Goal: Information Seeking & Learning: Find specific fact

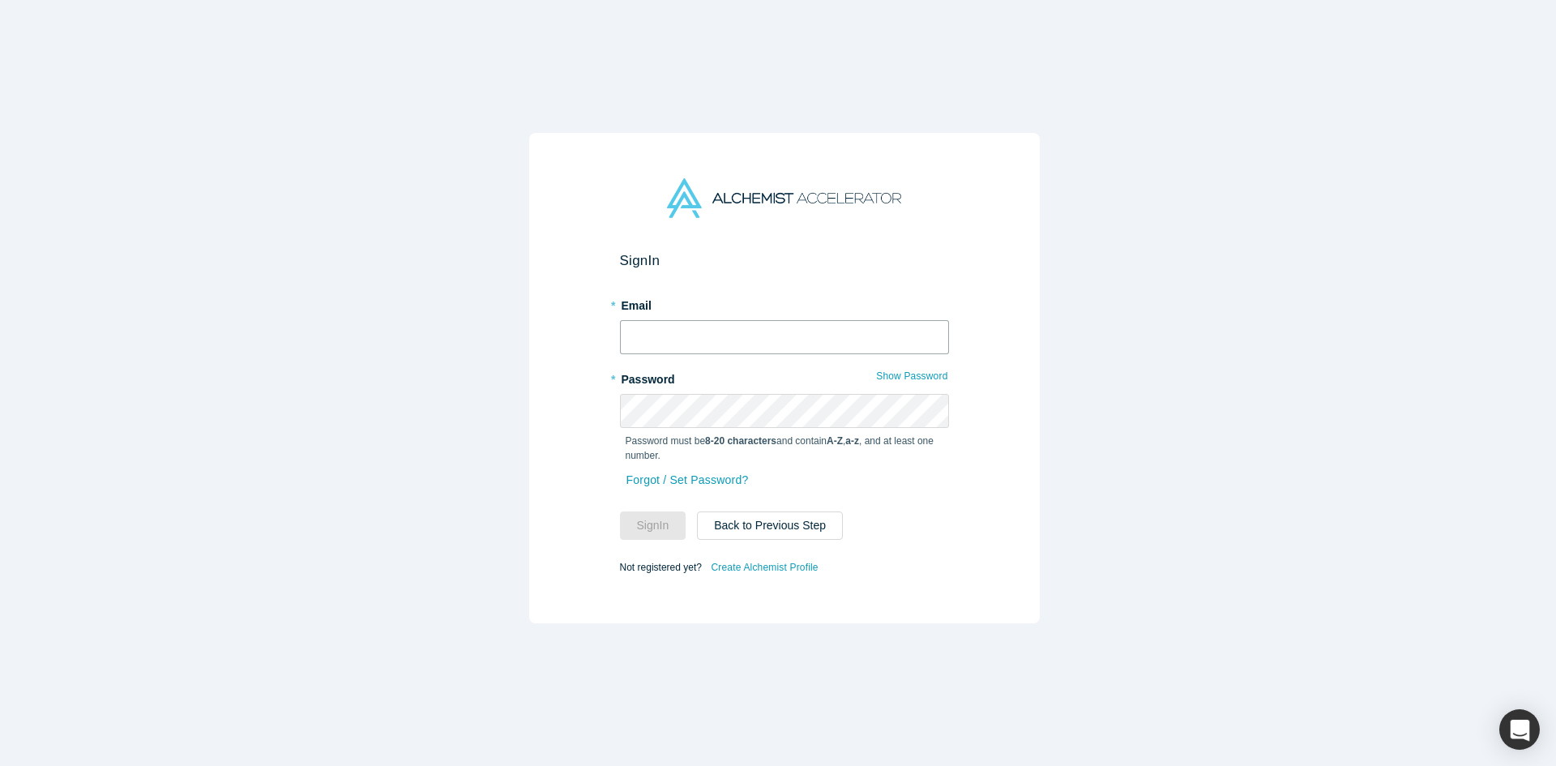
type input "[PERSON_NAME][EMAIL_ADDRESS][DOMAIN_NAME]"
click at [646, 511] on button "Sign In" at bounding box center [653, 525] width 66 height 28
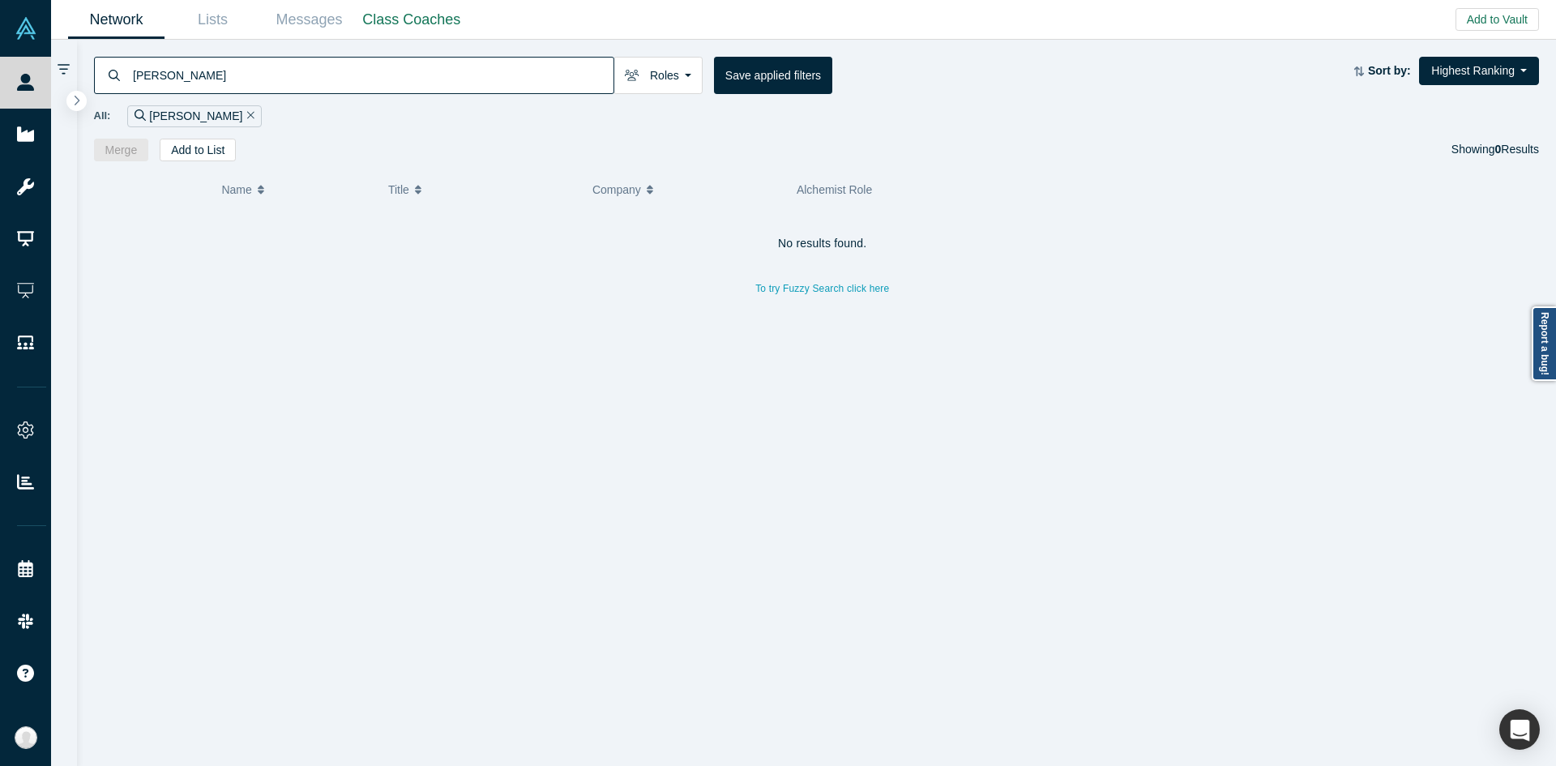
click at [489, 66] on input "[PERSON_NAME]" at bounding box center [372, 75] width 482 height 38
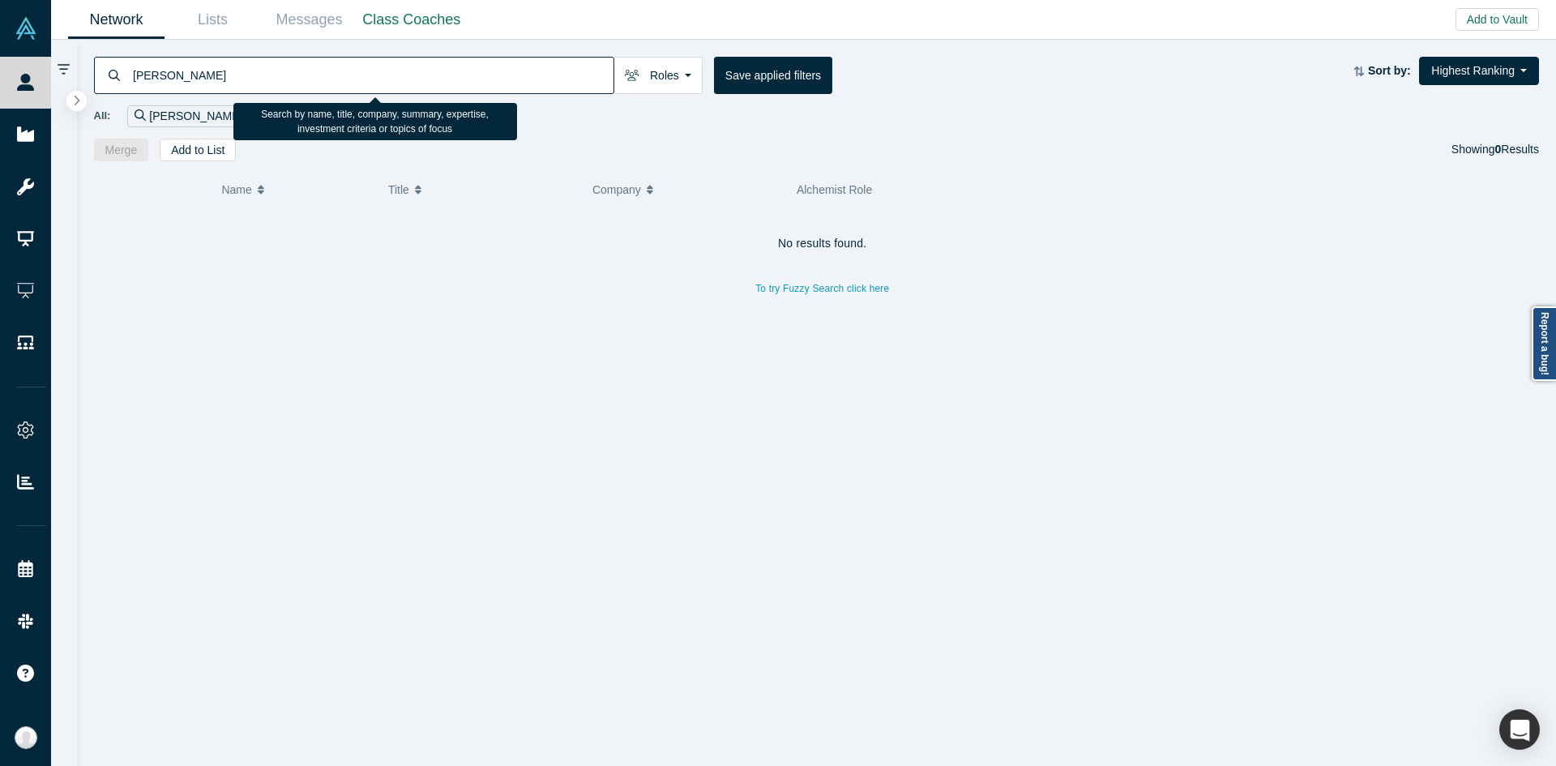
paste input "[EMAIL_ADDRESS][DOMAIN_NAME]"
paste input "[PERSON_NAME]"
drag, startPoint x: 190, startPoint y: 70, endPoint x: 93, endPoint y: 66, distance: 96.5
click at [94, 66] on div "[PERSON_NAME]" at bounding box center [354, 75] width 520 height 37
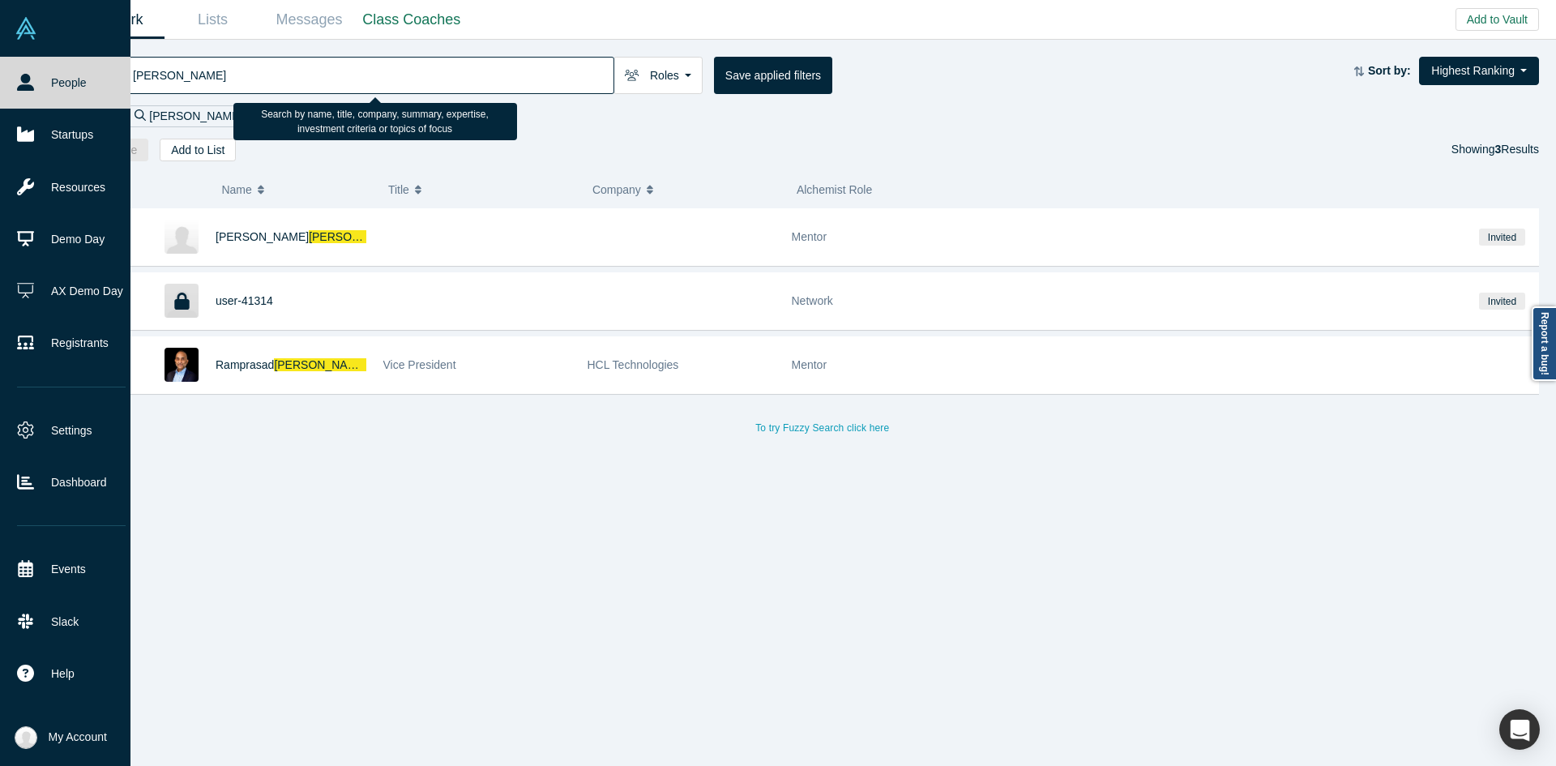
drag, startPoint x: 229, startPoint y: 74, endPoint x: 0, endPoint y: 41, distance: 231.7
click at [0, 41] on div "People Startups Resources Demo Day AX Demo Day Registrants Settings Dashboard E…" at bounding box center [778, 383] width 1556 height 766
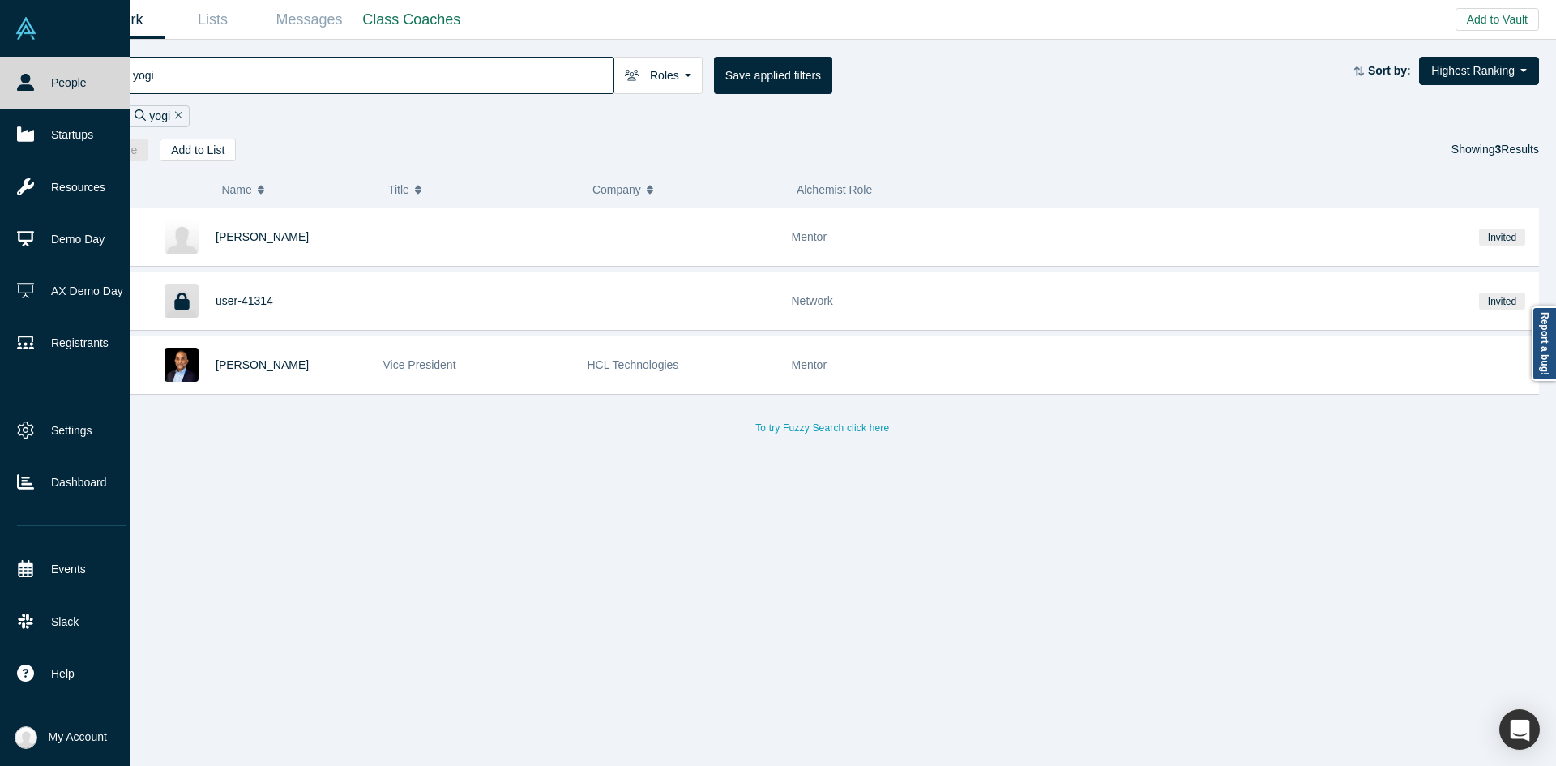
type input "yogi"
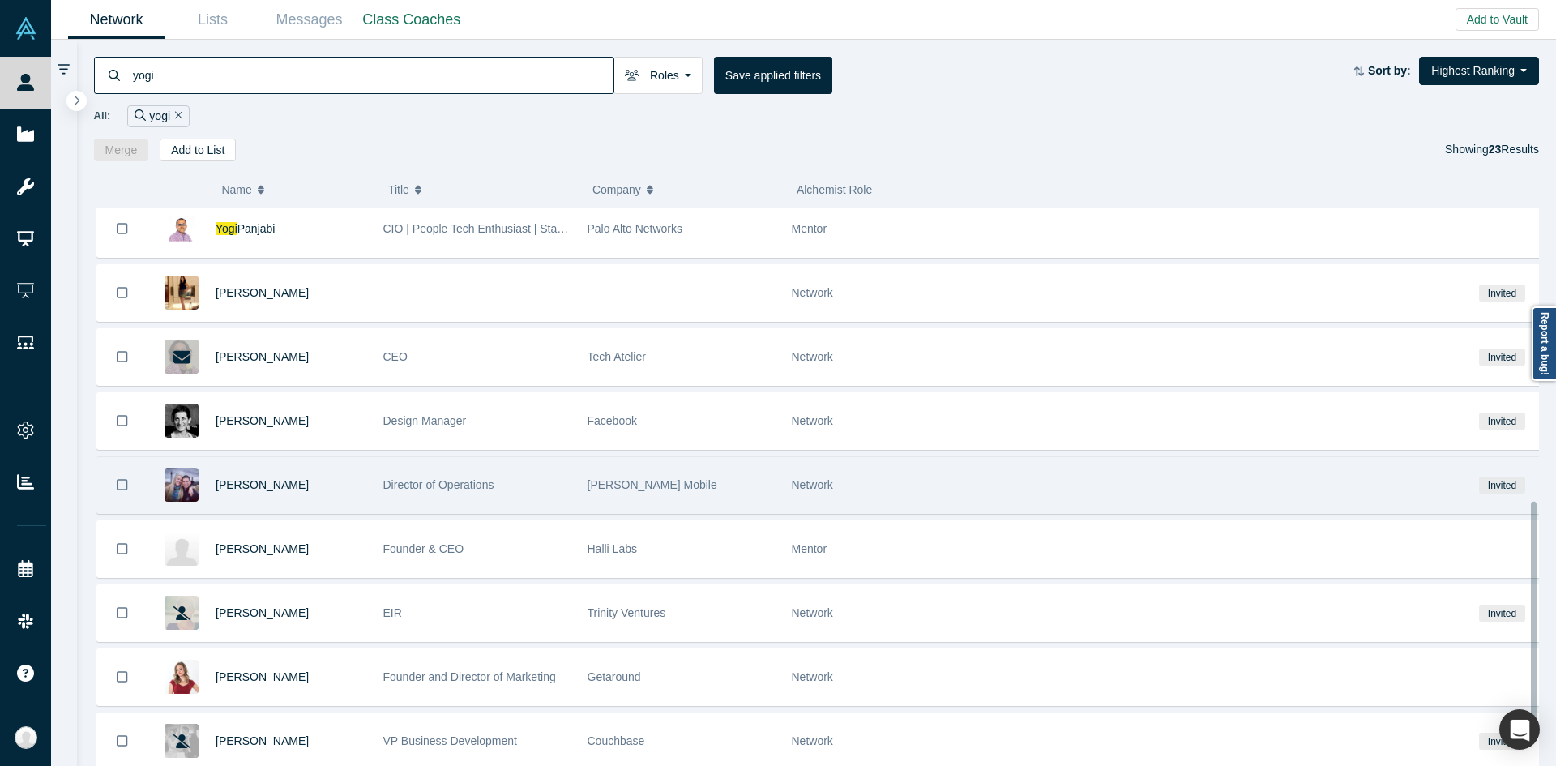
scroll to position [750, 0]
